Goal: Navigation & Orientation: Find specific page/section

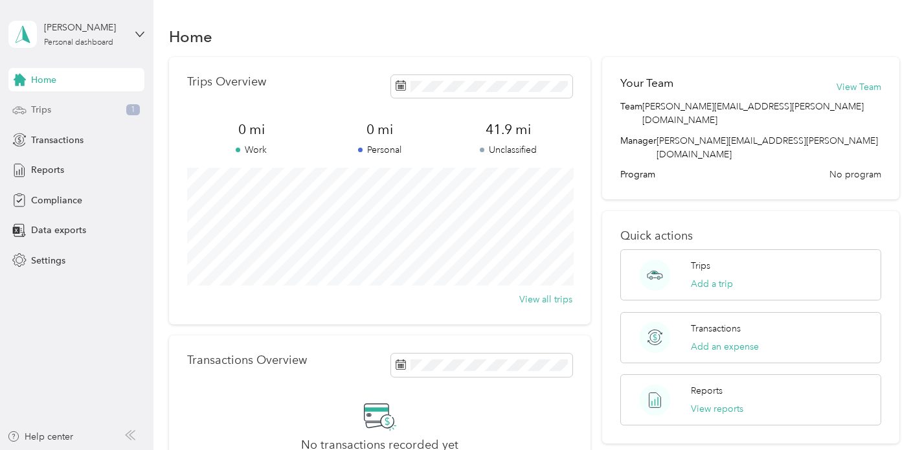
click at [47, 110] on span "Trips" at bounding box center [41, 110] width 20 height 14
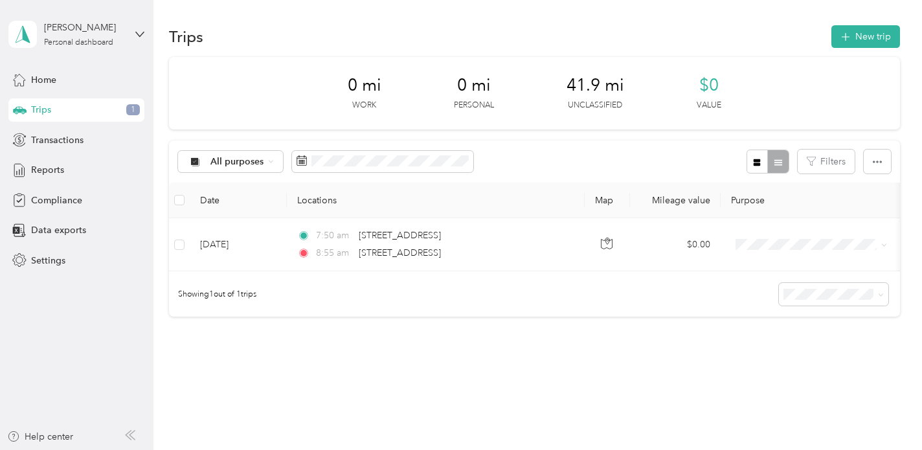
click at [89, 333] on aside "[PERSON_NAME] Personal dashboard Home Trips 1 Transactions Reports Compliance D…" at bounding box center [77, 225] width 154 height 450
